Goal: Task Accomplishment & Management: Manage account settings

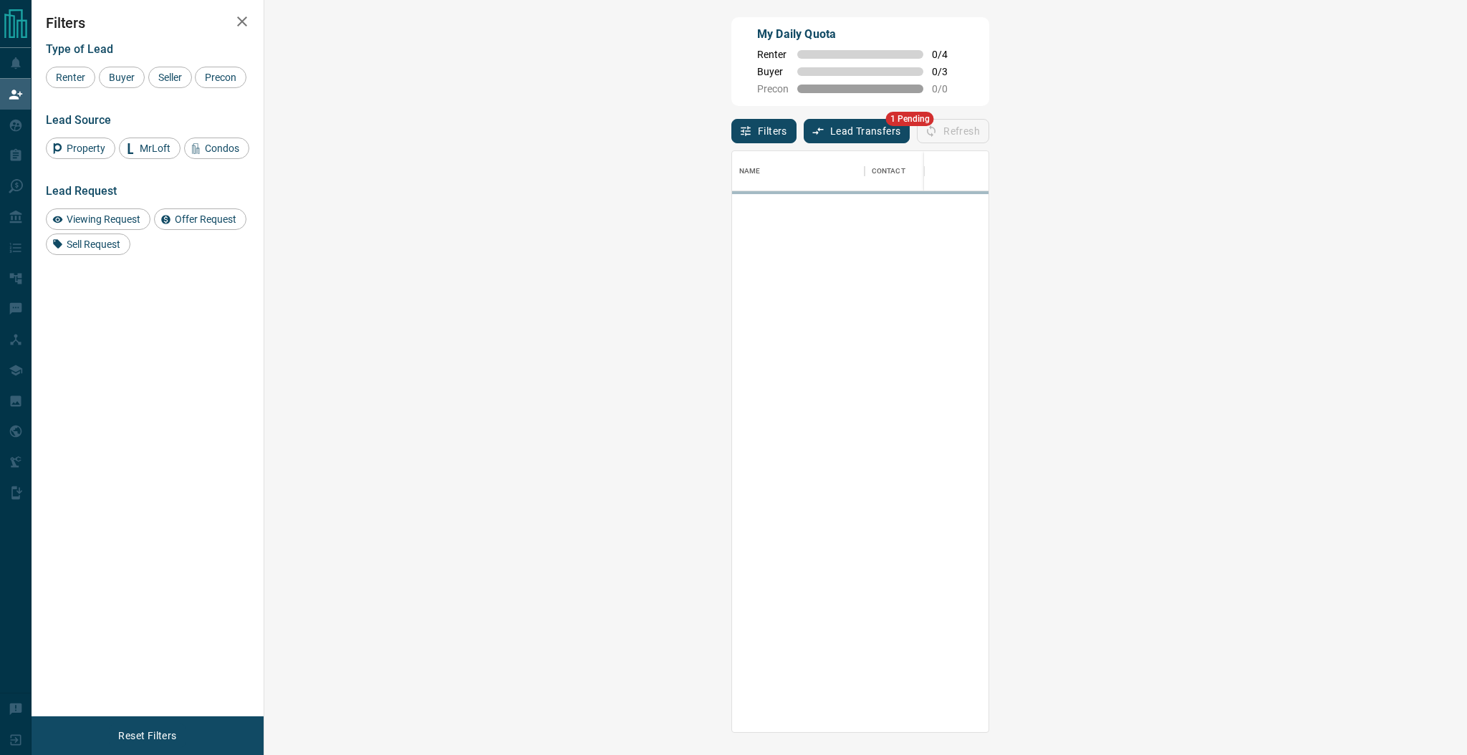
scroll to position [581, 1172]
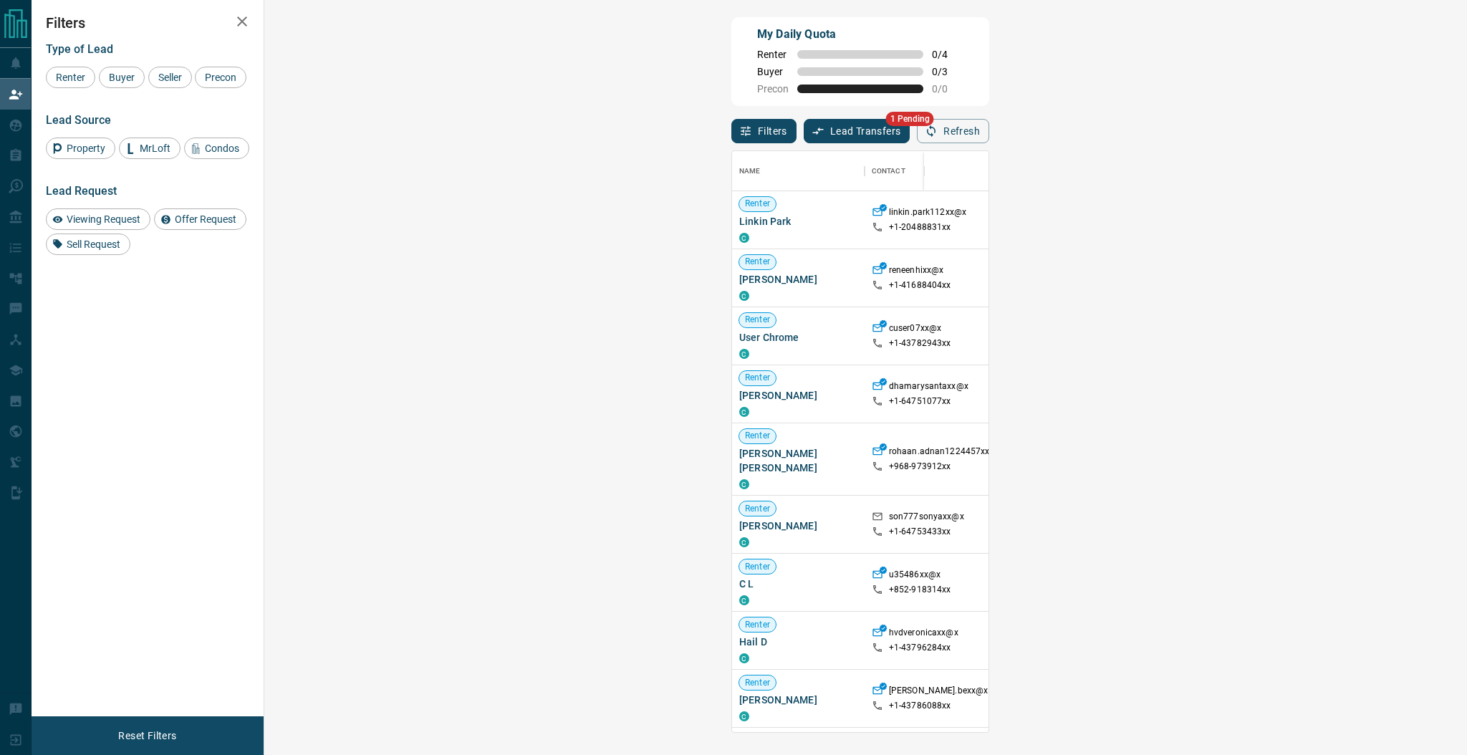
click at [803, 127] on button "Lead Transfers" at bounding box center [856, 131] width 107 height 24
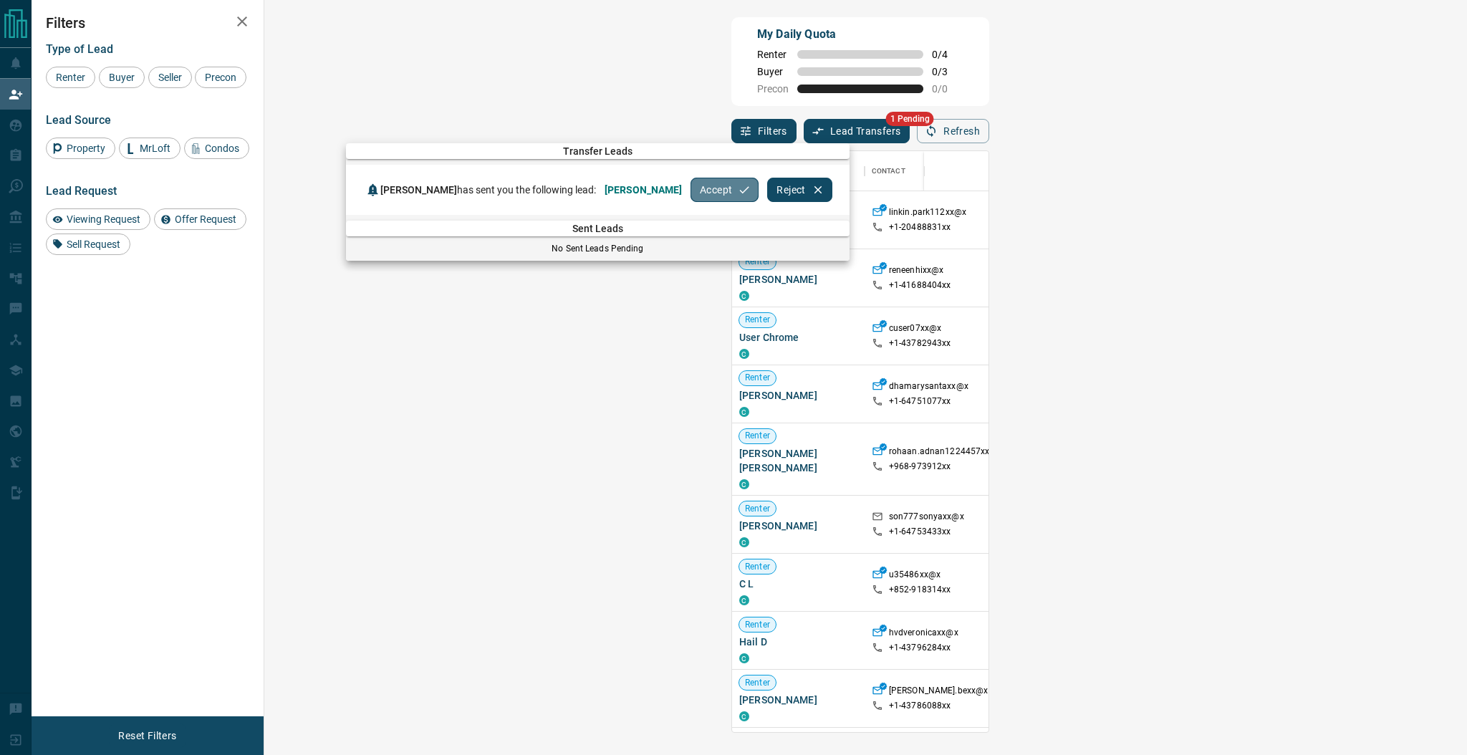
click at [690, 190] on button "Accept" at bounding box center [724, 190] width 68 height 24
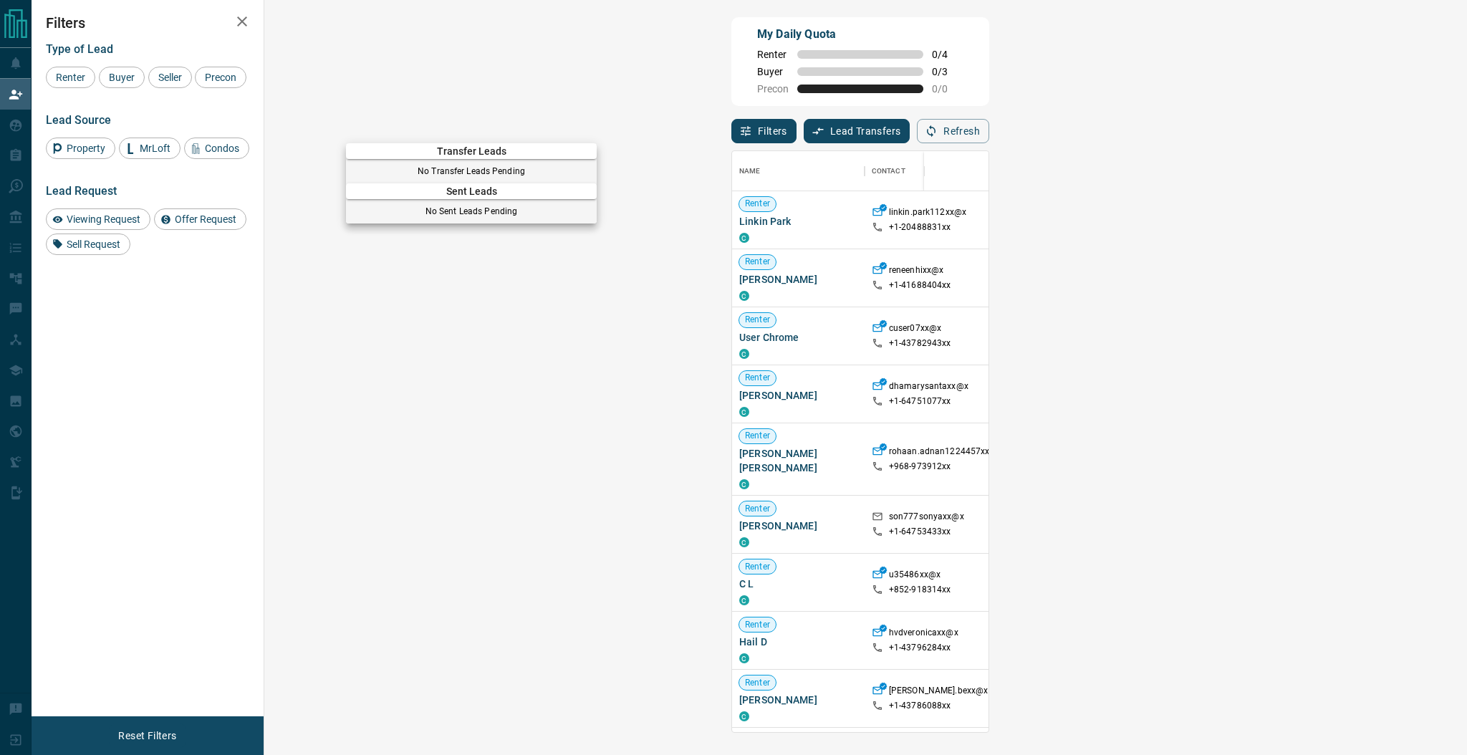
click at [22, 117] on div at bounding box center [733, 377] width 1467 height 755
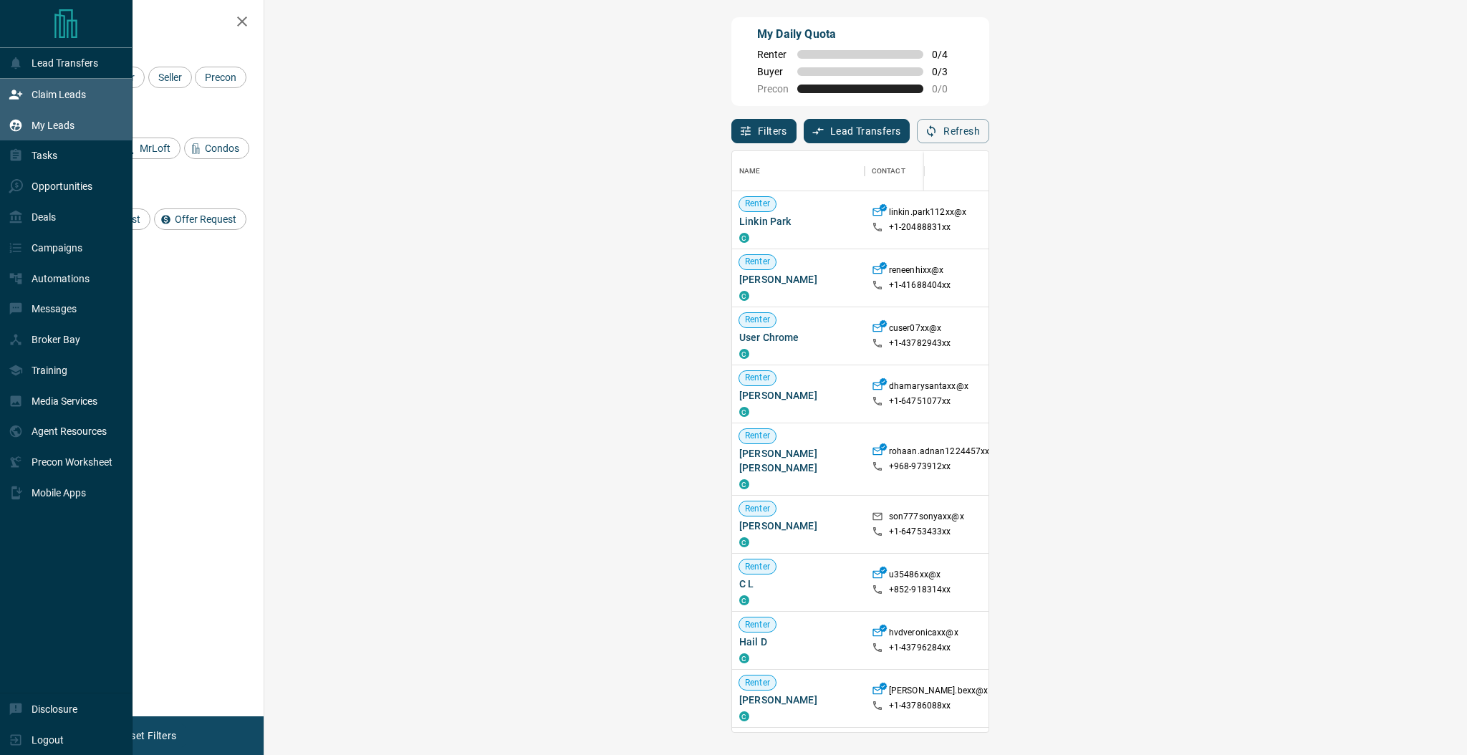
click at [22, 123] on icon at bounding box center [16, 125] width 14 height 14
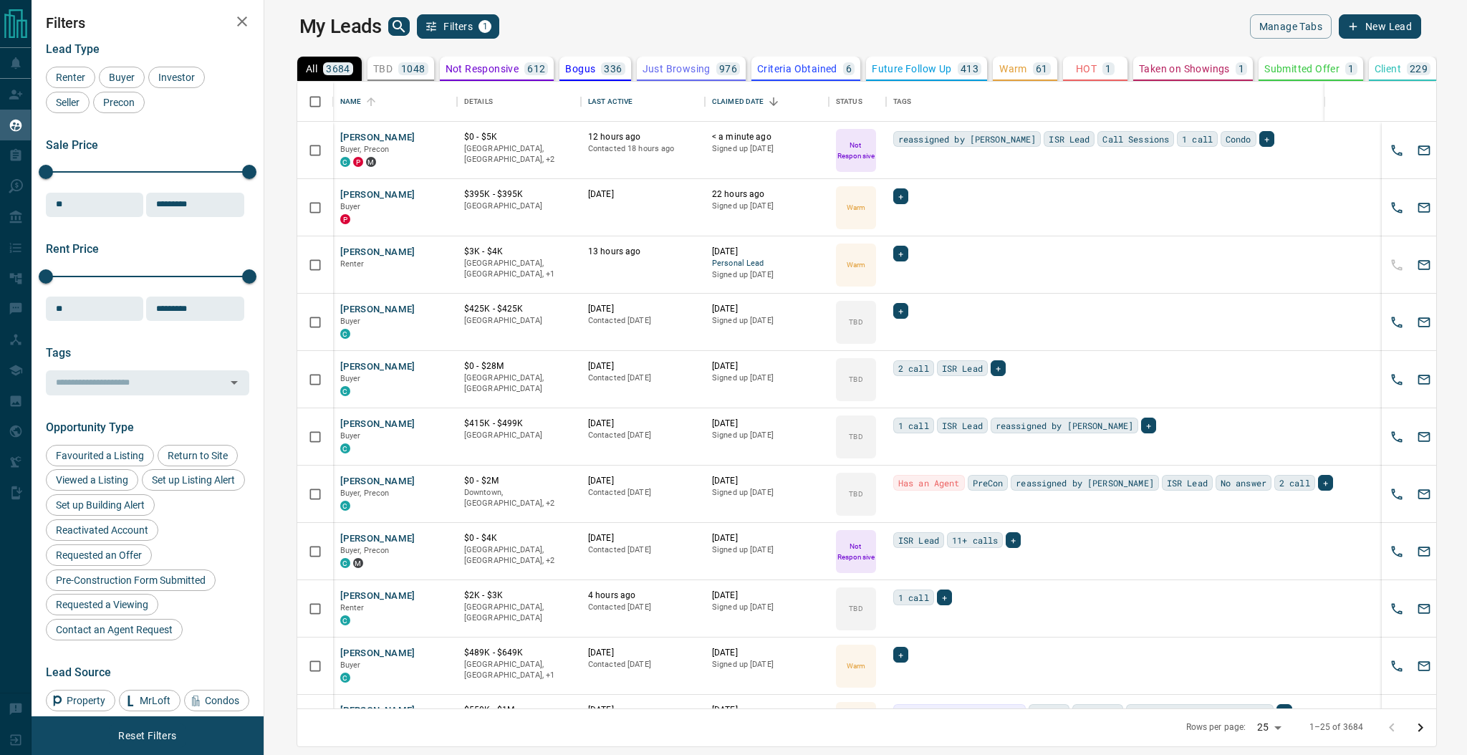
scroll to position [627, 1196]
click at [346, 134] on button "[PERSON_NAME]" at bounding box center [377, 138] width 75 height 14
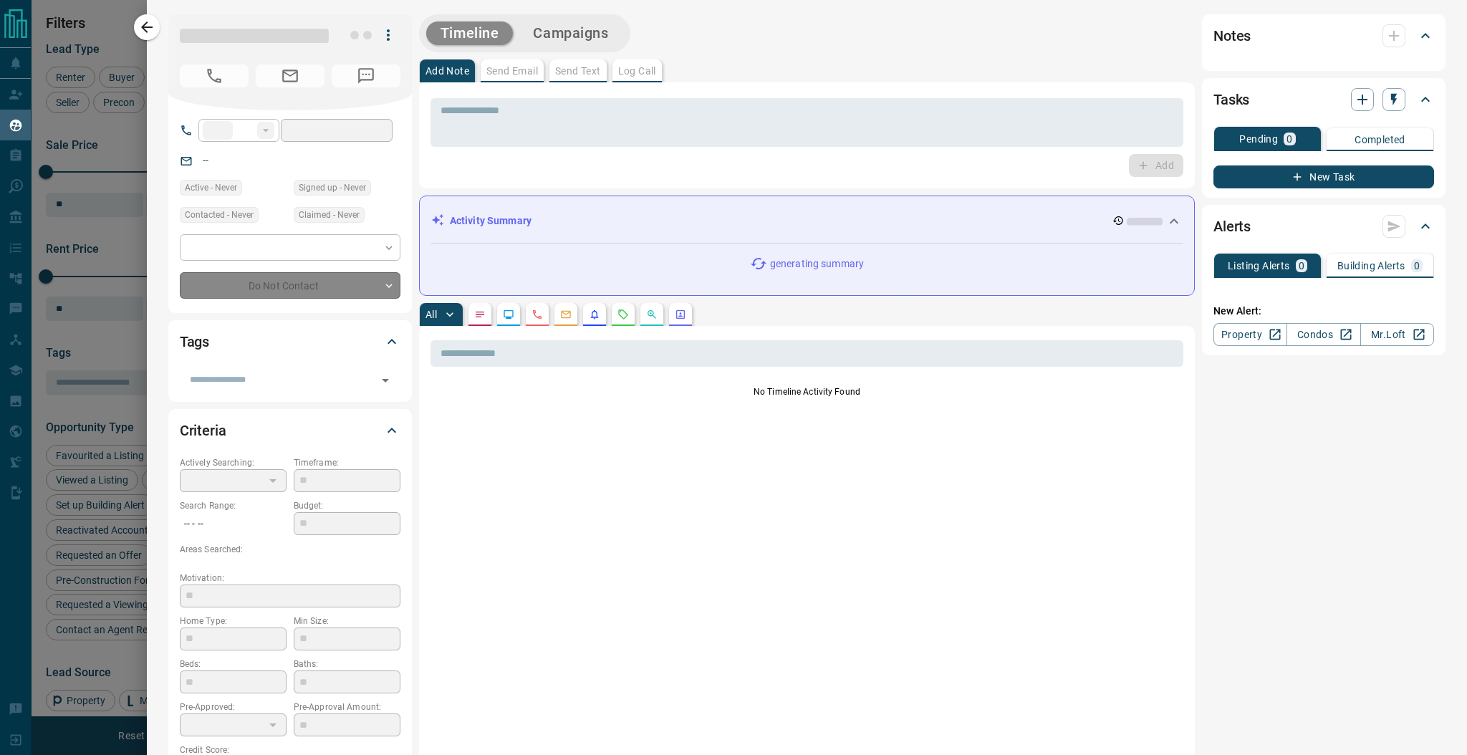
type input "**"
type input "**********"
type input "*"
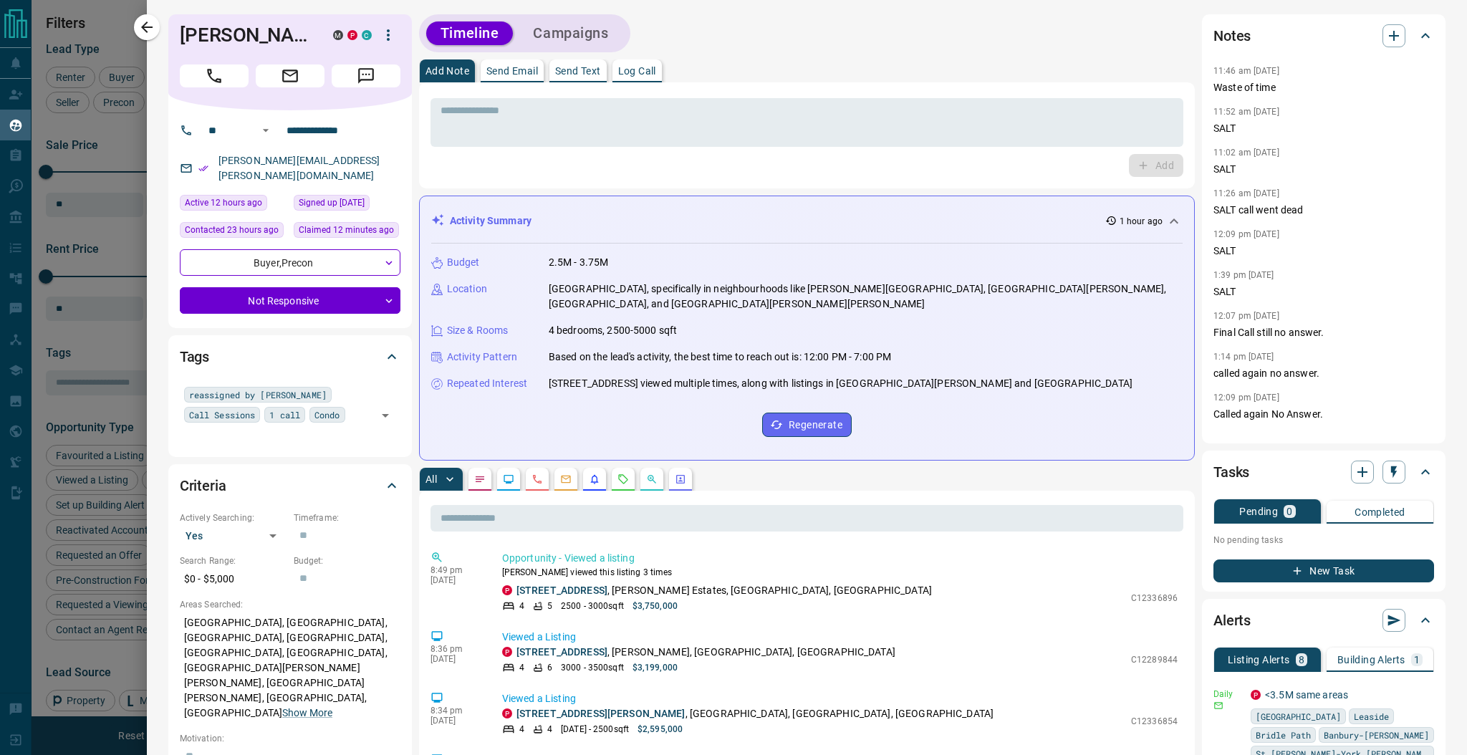
scroll to position [866, 0]
